Goal: Transaction & Acquisition: Purchase product/service

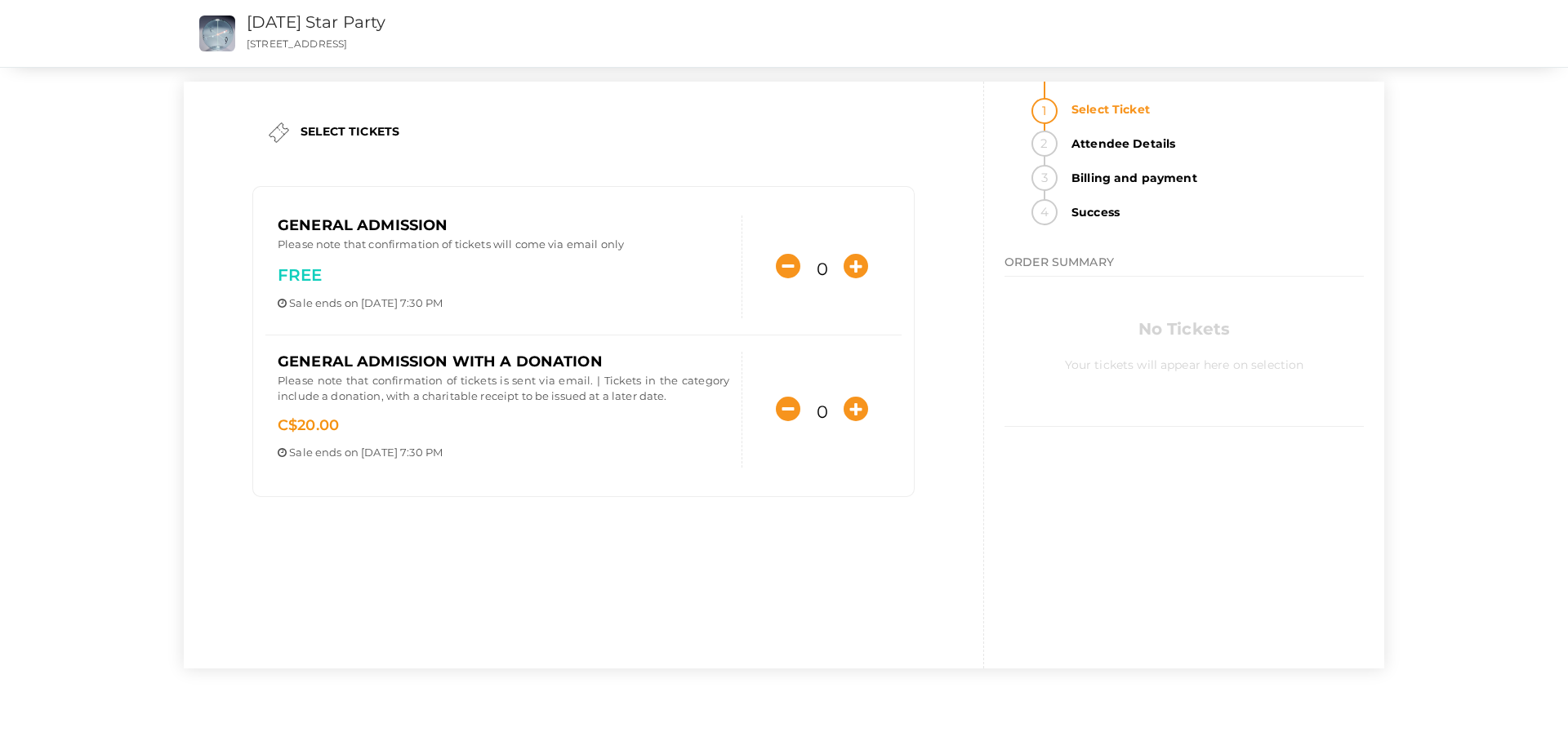
click at [1060, 396] on div "No Tickets Your tickets will appear here on selection" at bounding box center [1183, 347] width 360 height 142
click at [516, 244] on p "Please note that confirmation of tickets will come via email only" at bounding box center [503, 246] width 452 height 20
click at [542, 239] on p "Please note that confirmation of tickets will come via email only" at bounding box center [503, 246] width 452 height 20
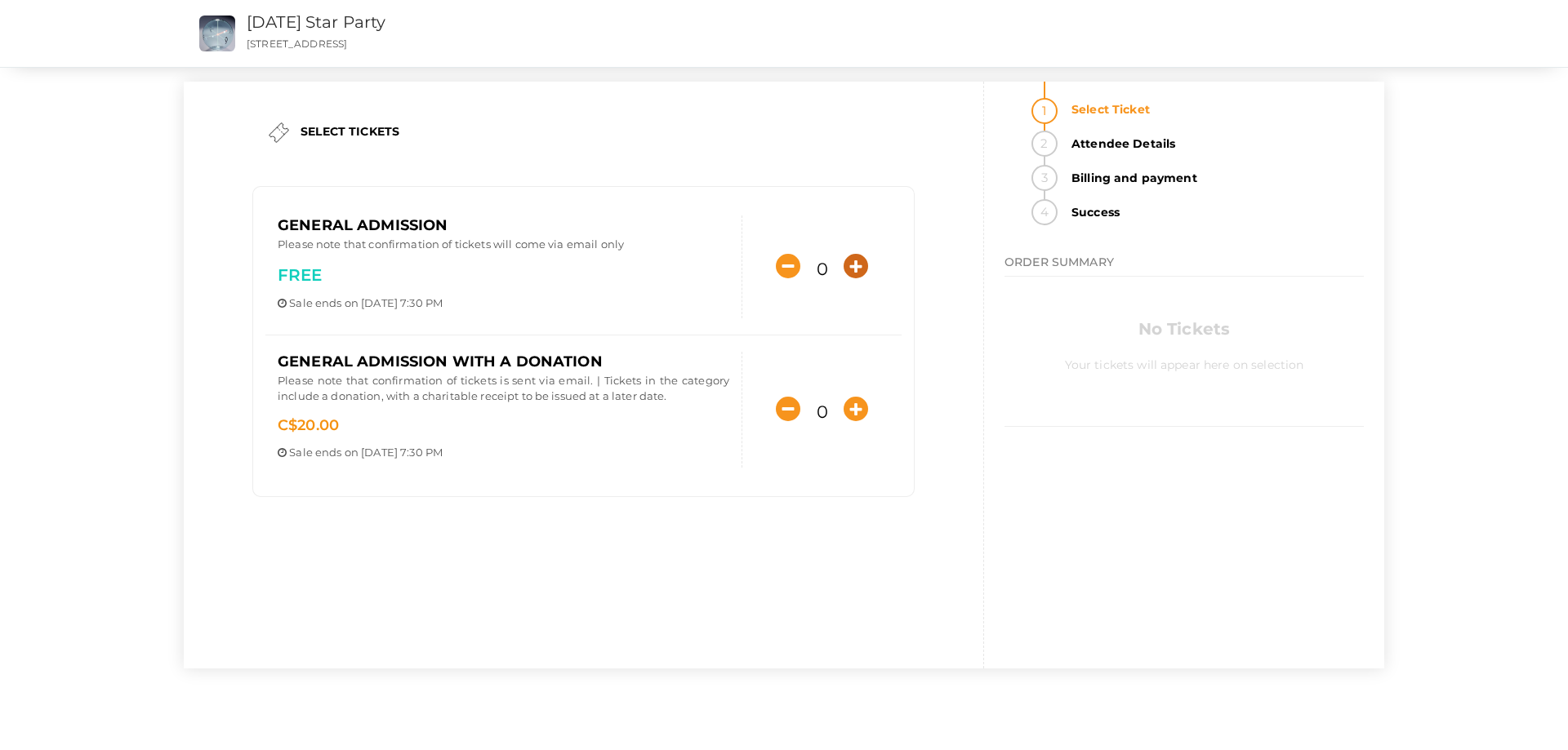
click at [859, 265] on icon "button" at bounding box center [856, 266] width 24 height 24
type input "1"
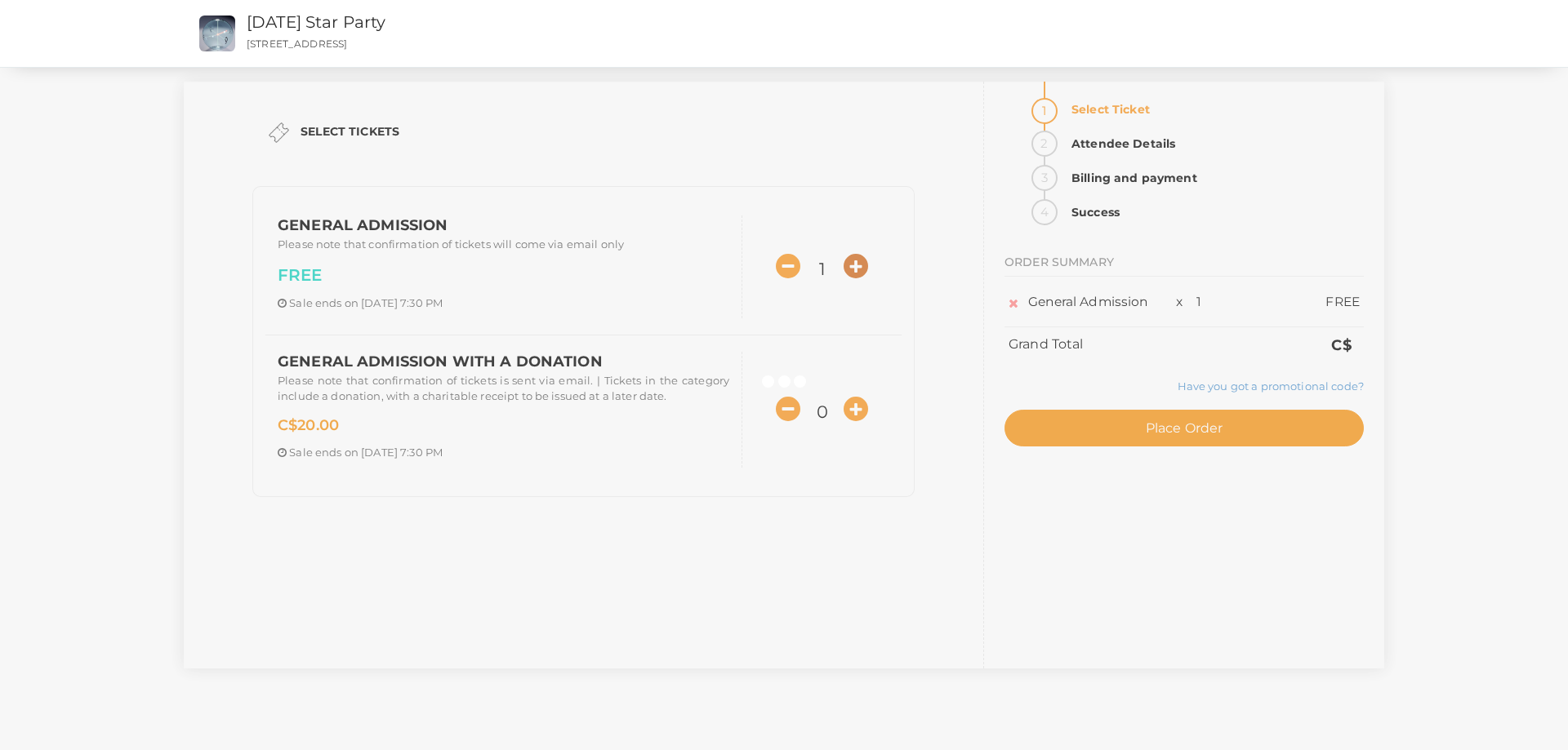
click at [859, 265] on div "SELECT TICKETS Member Admission General Admission Please note that confirmation…" at bounding box center [784, 375] width 1201 height 586
click at [1229, 433] on button "Place Order" at bounding box center [1183, 428] width 360 height 37
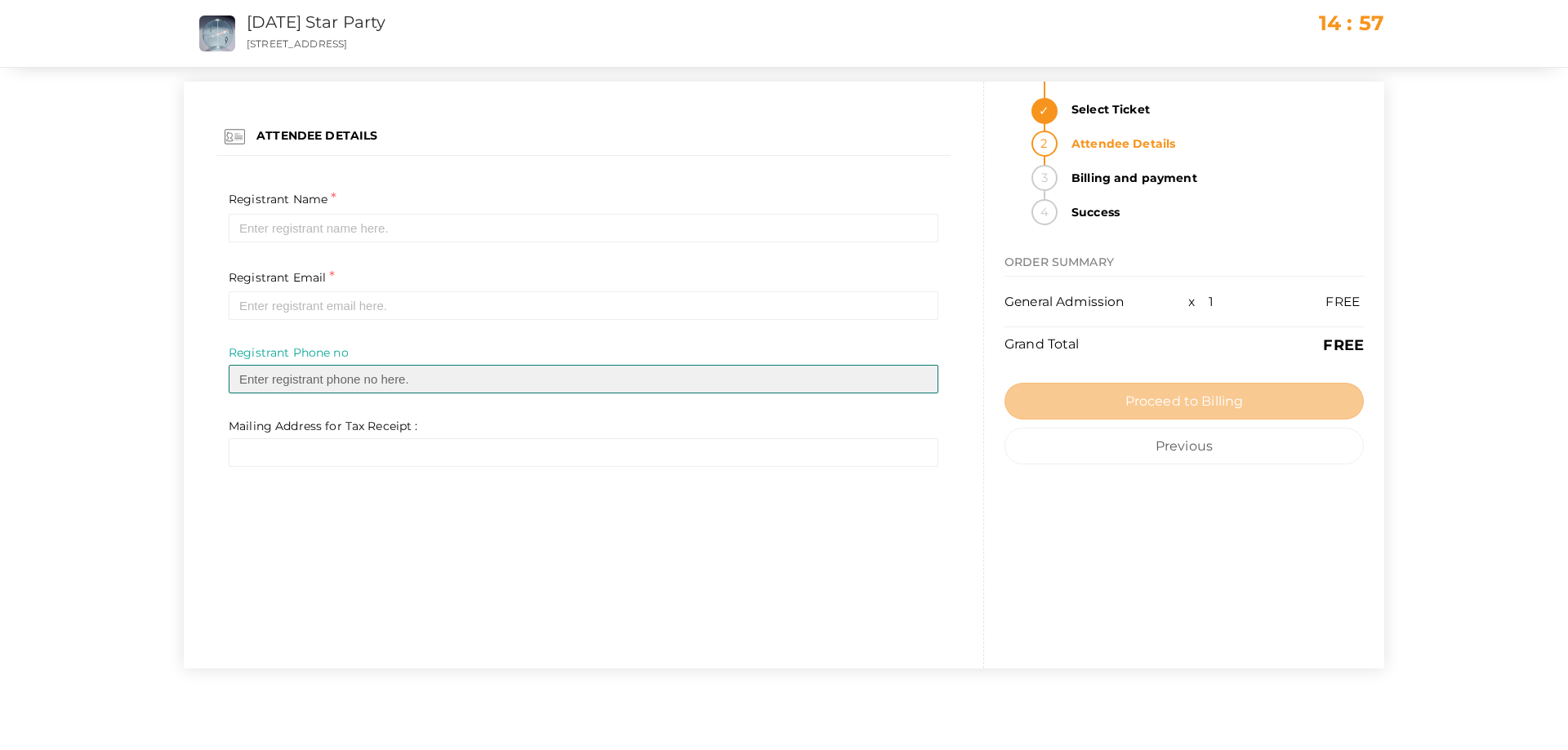
click at [412, 377] on input "text" at bounding box center [583, 378] width 710 height 29
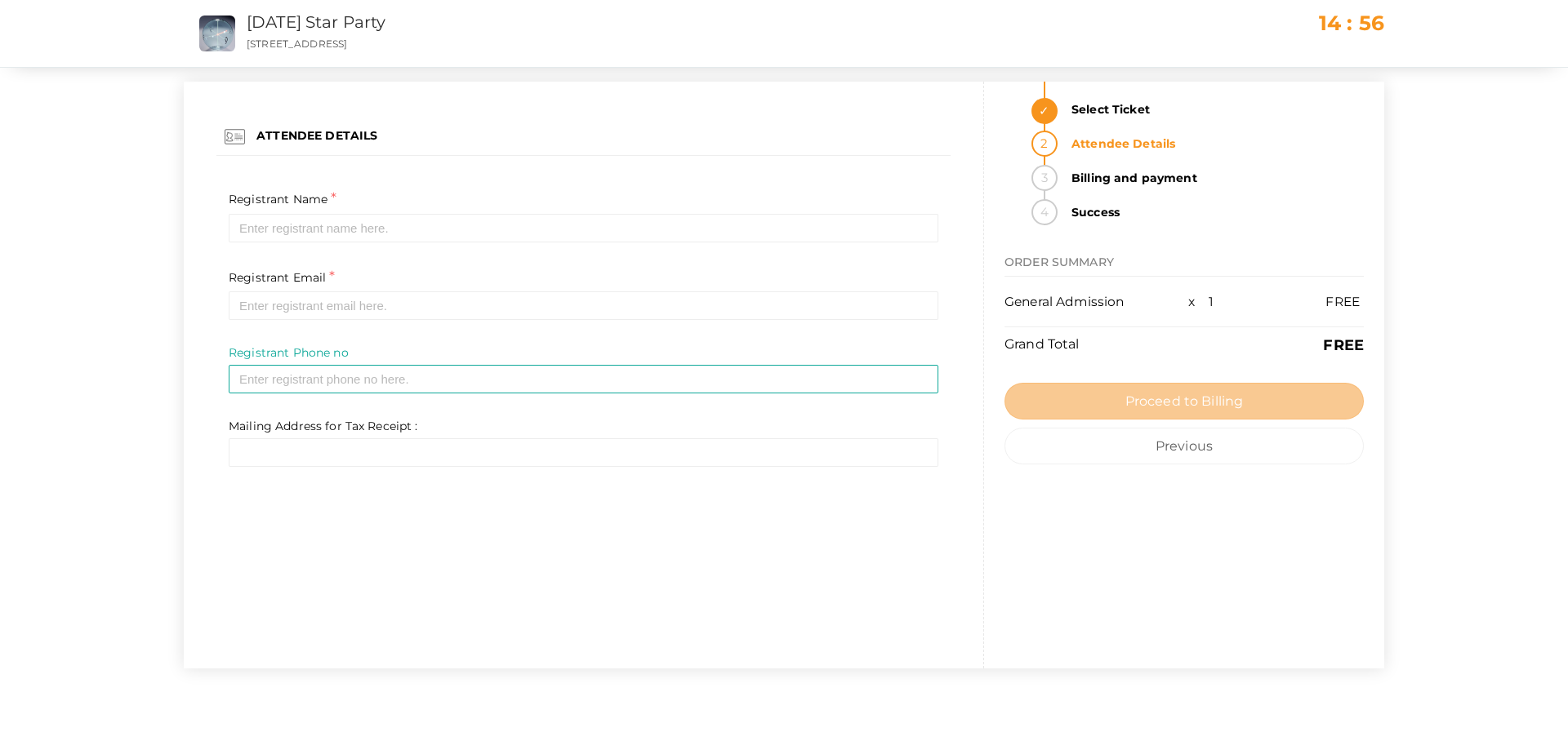
click at [93, 359] on div "ATTENDEE DETAILS Registrant Name * Required Invalid Name. Please enter full nam…" at bounding box center [784, 358] width 1568 height 717
